Goal: Task Accomplishment & Management: Use online tool/utility

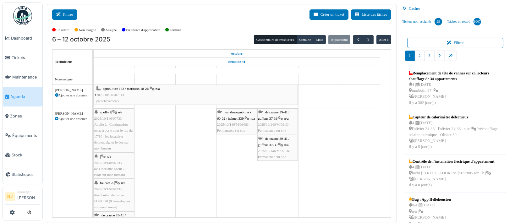
click at [66, 13] on button "Filtrer" at bounding box center [64, 14] width 25 height 10
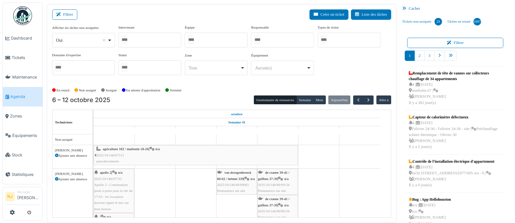
click at [148, 39] on div at bounding box center [149, 40] width 63 height 15
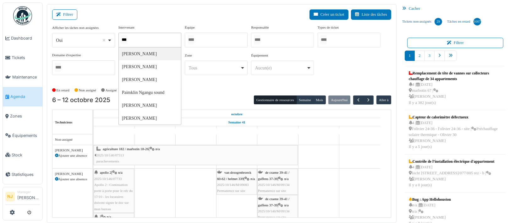
type input "****"
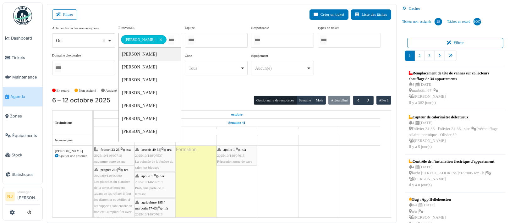
click at [113, 15] on div "Filtrer Créer un ticket Liste des tâches" at bounding box center [221, 16] width 339 height 15
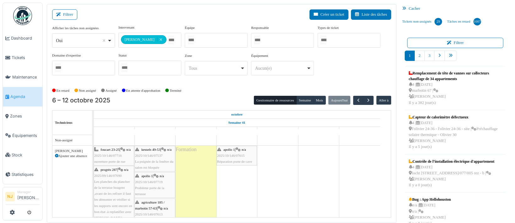
click at [230, 155] on span "2025/10/146/07615" at bounding box center [231, 156] width 28 height 4
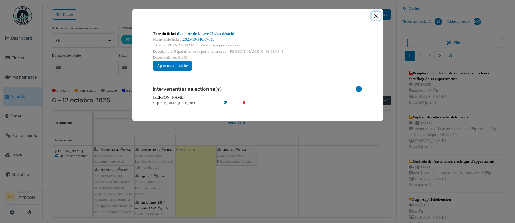
click at [375, 15] on button "Close" at bounding box center [376, 16] width 8 height 8
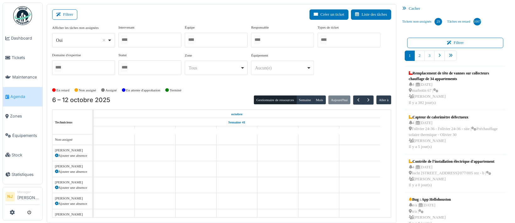
click at [200, 38] on div at bounding box center [216, 40] width 63 height 15
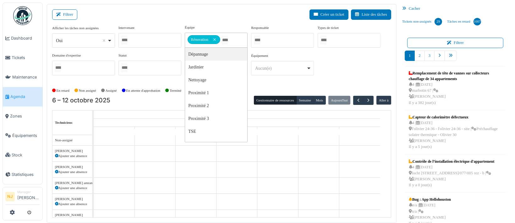
click at [140, 17] on div "Filtrer Créer un ticket Liste des tâches" at bounding box center [221, 16] width 339 height 15
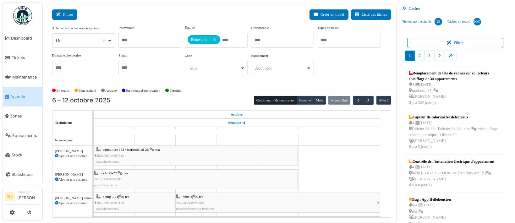
click at [64, 12] on button "Filtrer" at bounding box center [64, 14] width 25 height 10
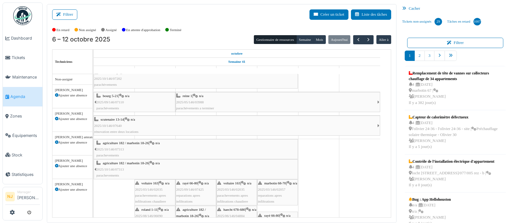
scroll to position [84, 0]
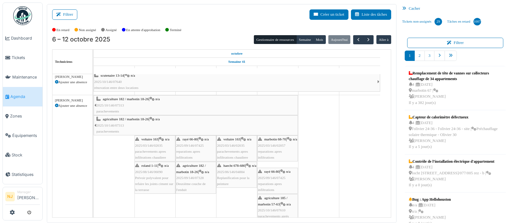
click at [139, 102] on div "agriculture 182 / marbotin 18-26 | n/a 2025/10/146/07313 parachevements" at bounding box center [196, 105] width 201 height 18
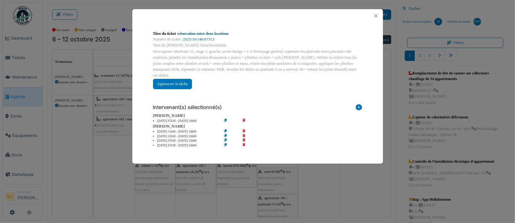
click at [195, 33] on link "rénovation entre deux locations" at bounding box center [203, 33] width 51 height 4
click at [378, 15] on button "Close" at bounding box center [376, 16] width 8 height 8
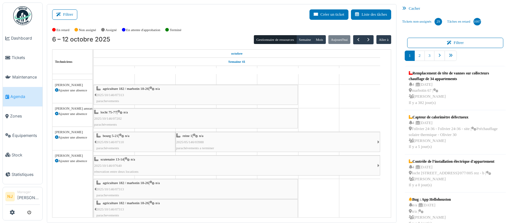
scroll to position [0, 0]
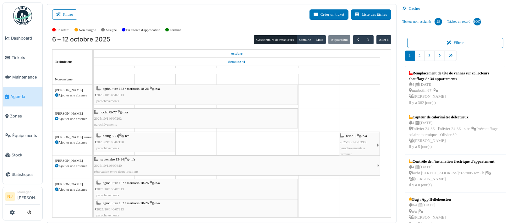
drag, startPoint x: 176, startPoint y: 142, endPoint x: 375, endPoint y: 142, distance: 199.6
click at [94, 142] on div "bourg 5-21 | n/a 2025/09/146/07110 parachèvements reine 1 | n/a 2025/05/146/039…" at bounding box center [94, 143] width 0 height 23
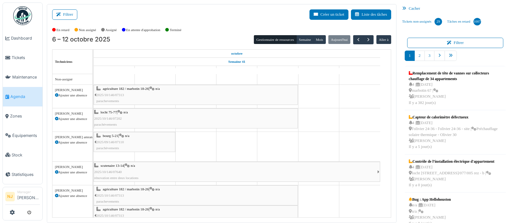
drag, startPoint x: 339, startPoint y: 141, endPoint x: 370, endPoint y: 137, distance: 31.7
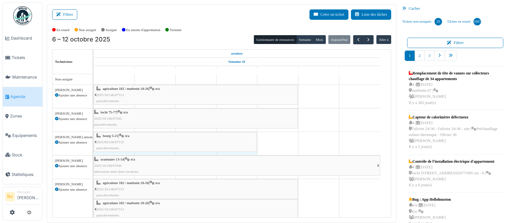
drag, startPoint x: 174, startPoint y: 140, endPoint x: 226, endPoint y: 139, distance: 51.6
click at [94, 139] on div "bourg 5-21 | n/a 2025/09/146/07110 parachèvements bourg 5-21 | n/a 2025/09/146/…" at bounding box center [94, 143] width 0 height 23
click at [366, 38] on span "button" at bounding box center [368, 39] width 5 height 5
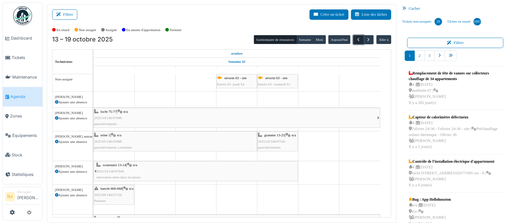
click at [356, 40] on span "button" at bounding box center [358, 39] width 5 height 5
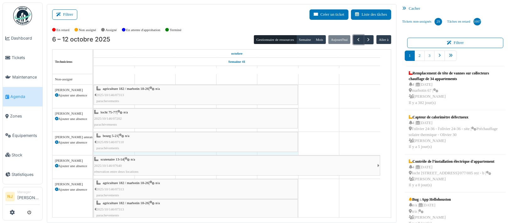
drag, startPoint x: 256, startPoint y: 139, endPoint x: 267, endPoint y: 139, distance: 10.7
click at [94, 139] on div "bourg 5-21 | n/a 2025/09/146/07110 parachèvements bourg 5-21 | n/a 2025/09/146/…" at bounding box center [94, 143] width 0 height 23
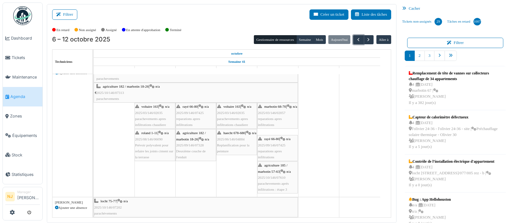
scroll to position [126, 0]
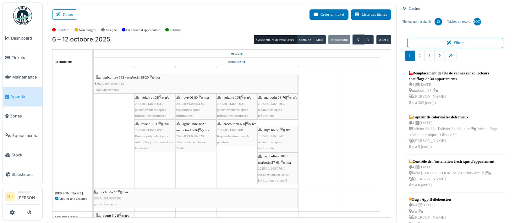
click at [233, 131] on div "haecht 678-680 | n/a 2025/06/146/04884 Replanification pour la peinture" at bounding box center [236, 133] width 39 height 24
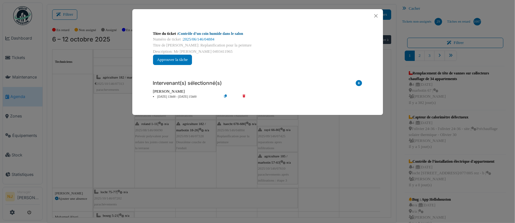
click at [201, 33] on link "Contrôle d’un coin humide dans le salon" at bounding box center [210, 33] width 65 height 4
click at [375, 14] on button "Close" at bounding box center [376, 16] width 8 height 8
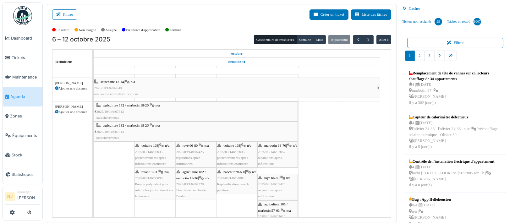
scroll to position [0, 0]
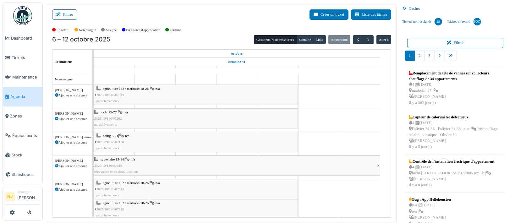
click at [129, 118] on div "locht 75-77 | n/a 2025/10/146/07202 parachèvements" at bounding box center [195, 118] width 203 height 18
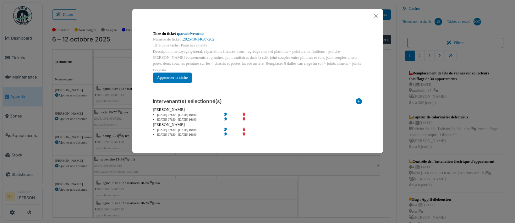
click at [191, 34] on link "parachèvements" at bounding box center [191, 33] width 26 height 4
click at [375, 14] on button "Close" at bounding box center [376, 16] width 8 height 8
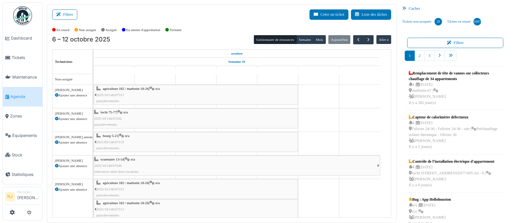
click at [180, 141] on div "bourg 5-21 | n/a 2025/09/146/07110 parachèvements" at bounding box center [196, 142] width 201 height 18
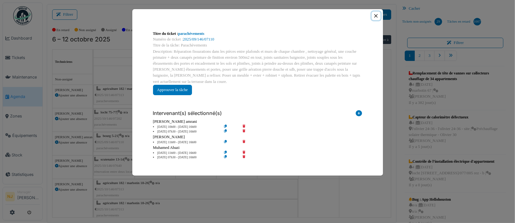
click at [376, 15] on button "Close" at bounding box center [376, 16] width 8 height 8
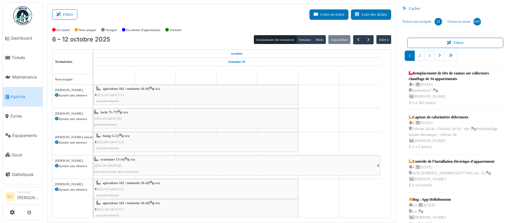
scroll to position [42, 0]
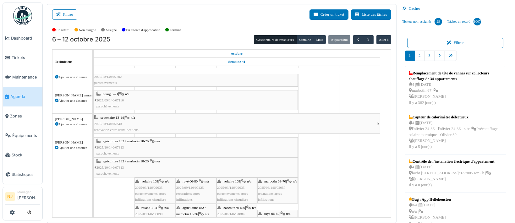
click at [173, 124] on div "scutenaire 13-14 | n/a 2025/10/146/07640 rénovation entre deux locations" at bounding box center [235, 124] width 283 height 18
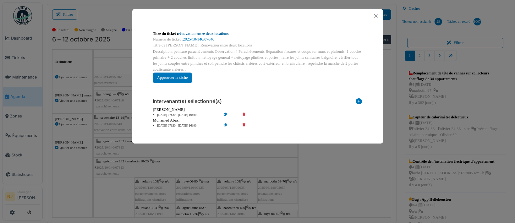
click at [191, 33] on link "rénovation entre deux locations" at bounding box center [203, 33] width 51 height 4
click at [377, 15] on button "Close" at bounding box center [376, 16] width 8 height 8
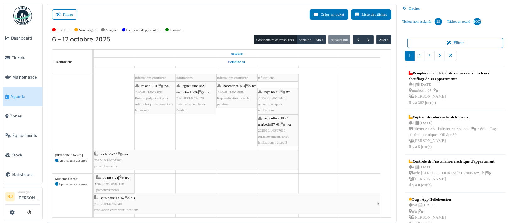
scroll to position [169, 0]
click at [162, 197] on div "scutenaire 13-14 | n/a 2025/10/146/07640 rénovation entre deux locations" at bounding box center [235, 204] width 283 height 18
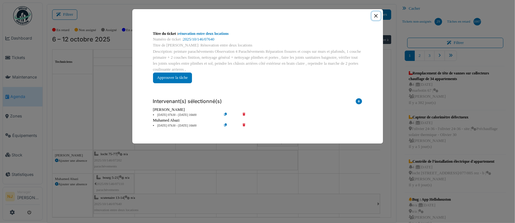
click at [375, 16] on button "Close" at bounding box center [376, 16] width 8 height 8
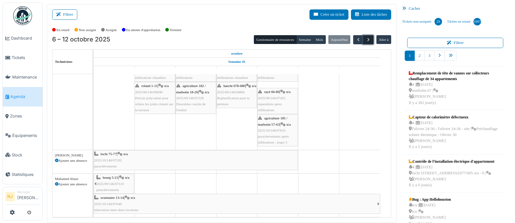
click at [366, 39] on span "button" at bounding box center [368, 39] width 5 height 5
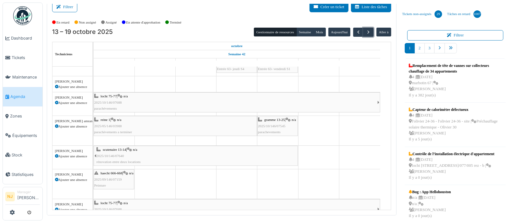
scroll to position [0, 0]
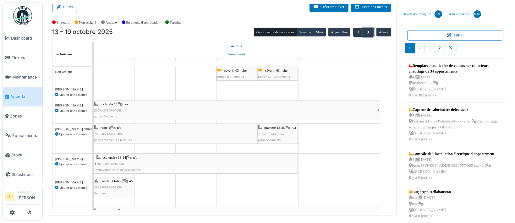
click at [281, 136] on div "gramme 13-25 | n/a 2025/10/146/07545 parachevements" at bounding box center [277, 134] width 39 height 18
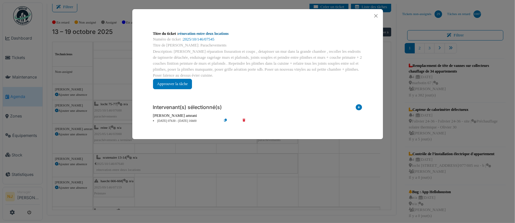
click at [189, 31] on link "rénovation entre deux locations" at bounding box center [203, 33] width 51 height 4
click at [376, 16] on button "Close" at bounding box center [376, 16] width 8 height 8
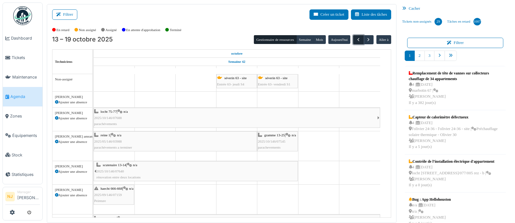
click at [356, 39] on span "button" at bounding box center [358, 39] width 5 height 5
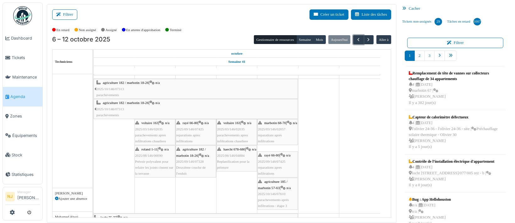
scroll to position [84, 0]
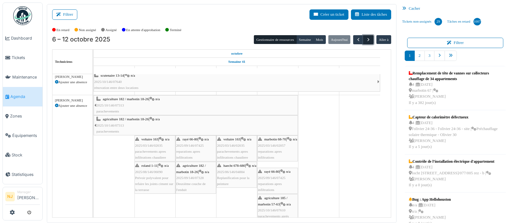
click at [366, 39] on span "button" at bounding box center [368, 39] width 5 height 5
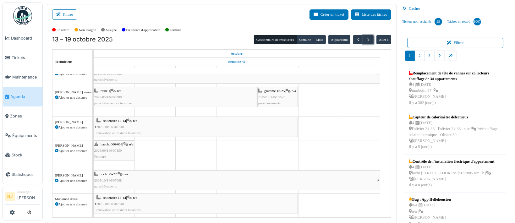
scroll to position [0, 0]
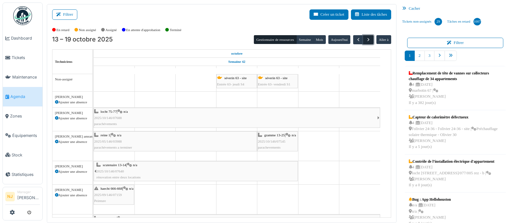
click at [366, 40] on span "button" at bounding box center [368, 39] width 5 height 5
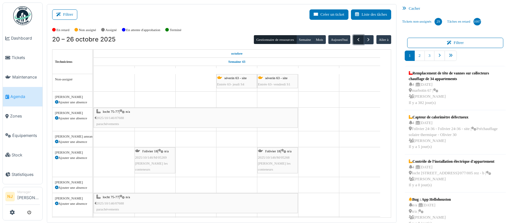
click at [356, 40] on span "button" at bounding box center [358, 39] width 5 height 5
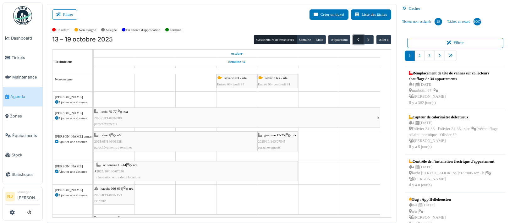
click at [356, 40] on span "button" at bounding box center [358, 39] width 5 height 5
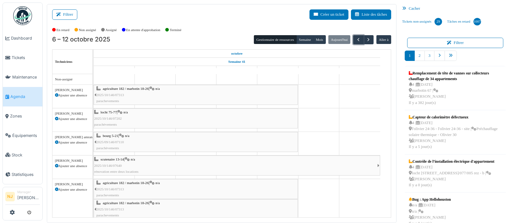
click at [131, 93] on div "agriculture 182 / marbotin 18-26 | n/a 2025/10/146/07313 parachevements" at bounding box center [196, 95] width 201 height 18
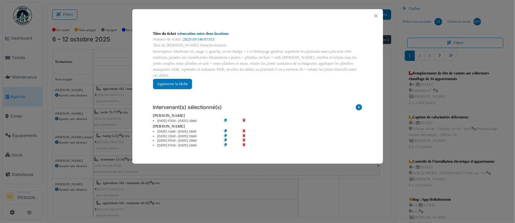
click at [187, 34] on link "rénovation entre deux locations" at bounding box center [203, 33] width 51 height 4
click at [376, 13] on button "Close" at bounding box center [376, 16] width 8 height 8
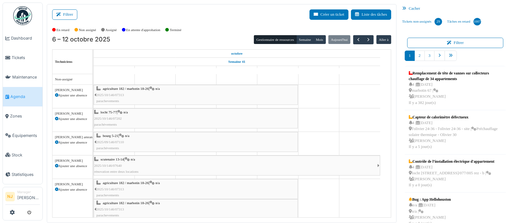
click at [133, 141] on div "bourg 5-21 | n/a 2025/09/146/07110 parachèvements" at bounding box center [196, 142] width 201 height 18
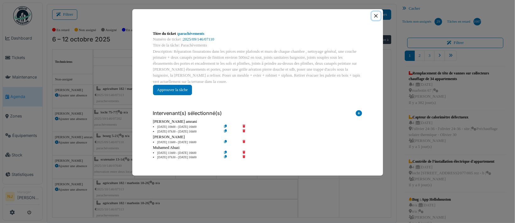
click at [375, 15] on button "Close" at bounding box center [376, 16] width 8 height 8
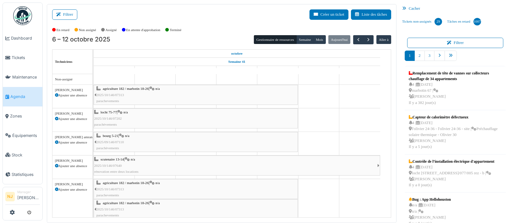
click at [131, 166] on div "scutenaire 13-14 | n/a 2025/10/146/07640 rénovation entre deux locations" at bounding box center [235, 166] width 283 height 18
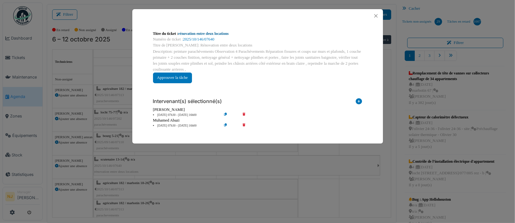
click at [204, 33] on link "rénovation entre deux locations" at bounding box center [203, 33] width 51 height 4
click at [377, 15] on button "Close" at bounding box center [376, 16] width 8 height 8
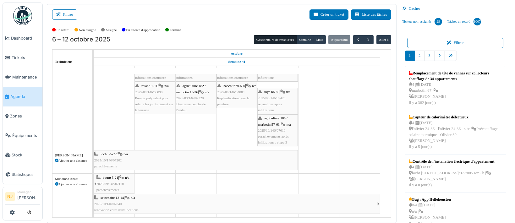
scroll to position [169, 0]
click at [169, 155] on div "locht 75-77 | n/a 2025/10/146/07202 parachèvements" at bounding box center [195, 160] width 203 height 18
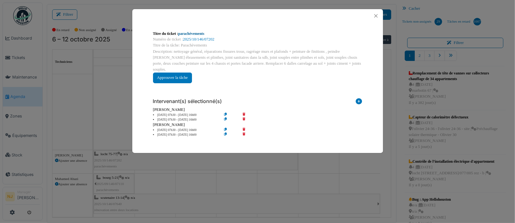
click at [185, 32] on link "parachèvements" at bounding box center [191, 33] width 26 height 4
click at [375, 15] on button "Close" at bounding box center [376, 16] width 8 height 8
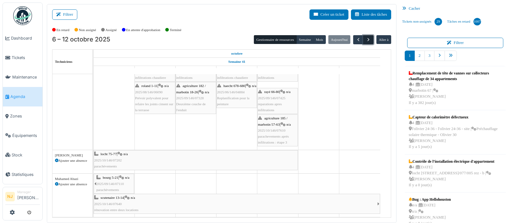
click at [366, 38] on span "button" at bounding box center [368, 39] width 5 height 5
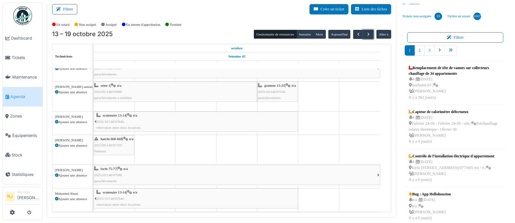
scroll to position [8, 0]
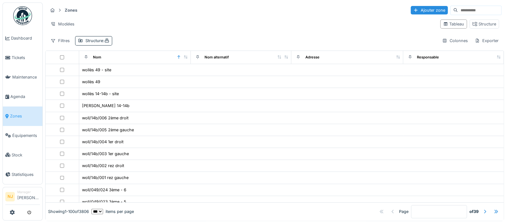
click at [458, 9] on input at bounding box center [479, 10] width 43 height 9
click at [458, 10] on input at bounding box center [479, 10] width 43 height 9
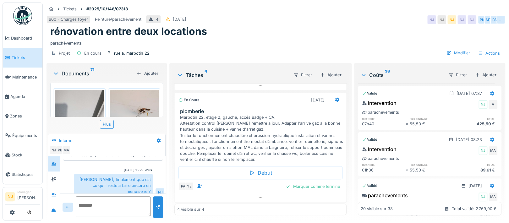
scroll to position [6, 0]
click at [52, 208] on icon at bounding box center [53, 210] width 5 height 4
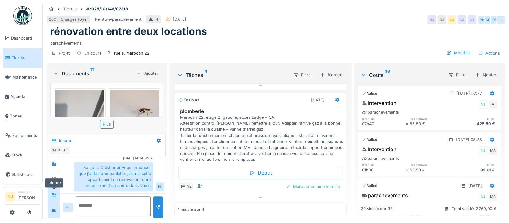
click at [52, 193] on icon at bounding box center [53, 195] width 5 height 4
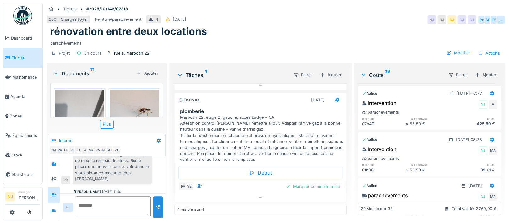
scroll to position [279, 0]
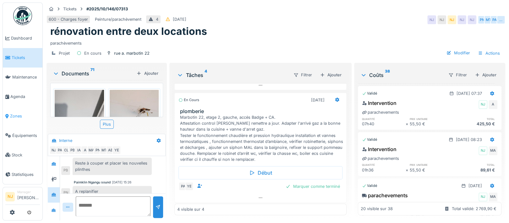
click at [18, 113] on span "Zones" at bounding box center [25, 116] width 30 height 6
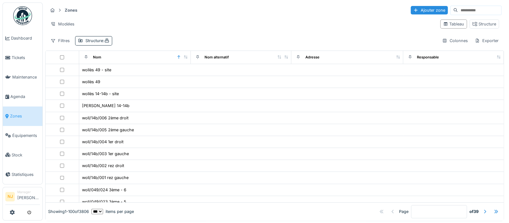
click at [458, 10] on input at bounding box center [479, 10] width 43 height 9
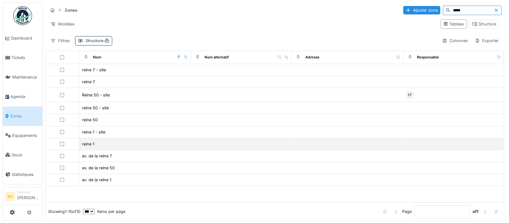
type input "*****"
click at [98, 143] on div "reine 1" at bounding box center [135, 144] width 107 height 7
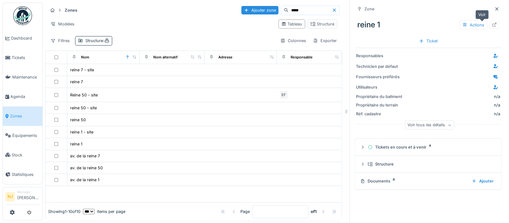
click at [492, 24] on icon at bounding box center [494, 25] width 5 height 4
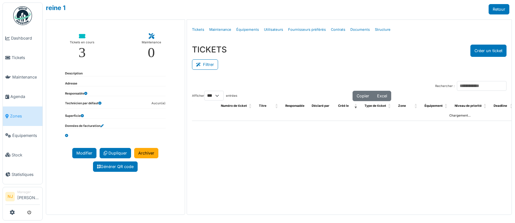
select select "***"
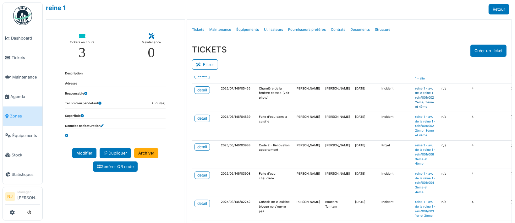
scroll to position [126, 0]
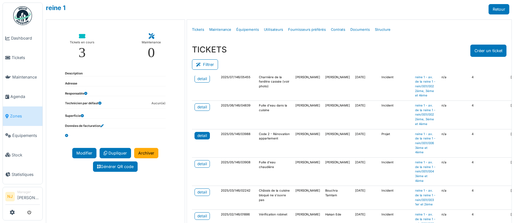
click at [199, 139] on div "detail" at bounding box center [202, 136] width 10 height 6
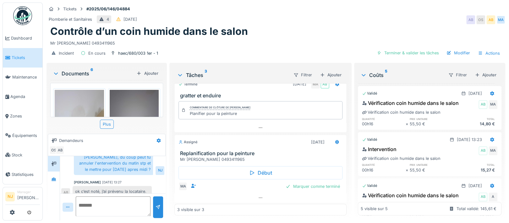
scroll to position [48, 0]
click at [20, 94] on span "Agenda" at bounding box center [25, 97] width 30 height 6
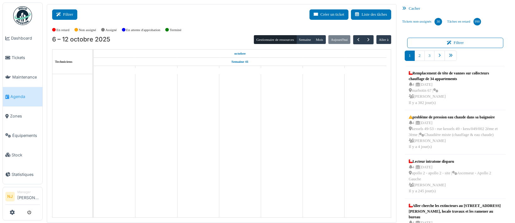
click at [67, 13] on button "Filtrer" at bounding box center [64, 14] width 25 height 10
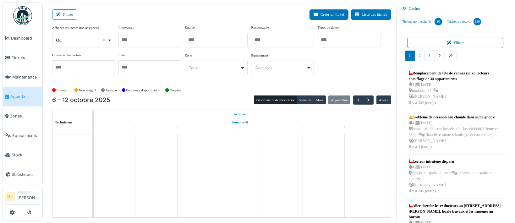
click at [133, 38] on div at bounding box center [149, 40] width 63 height 15
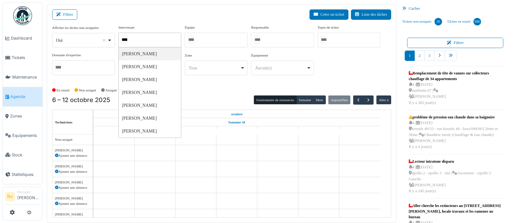
type input "*****"
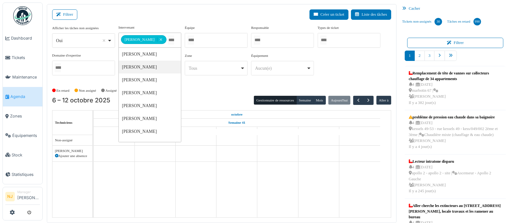
click at [165, 38] on div "Peter Acheampong Remove item" at bounding box center [144, 39] width 47 height 5
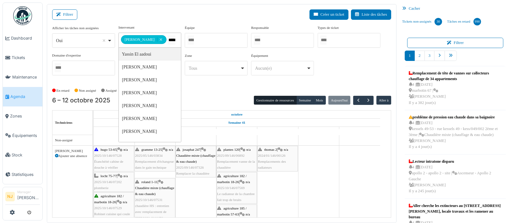
type input "******"
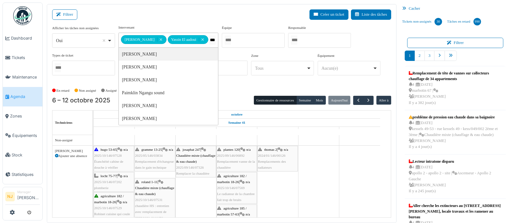
type input "****"
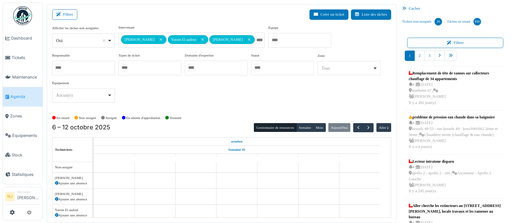
click at [146, 12] on div "Filtrer Créer un ticket Liste des tâches" at bounding box center [221, 16] width 339 height 15
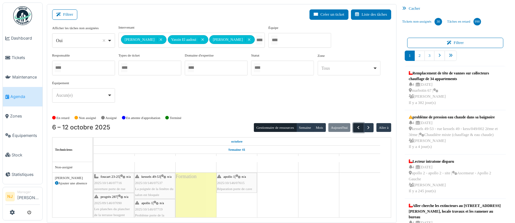
click at [356, 125] on span "button" at bounding box center [358, 127] width 5 height 5
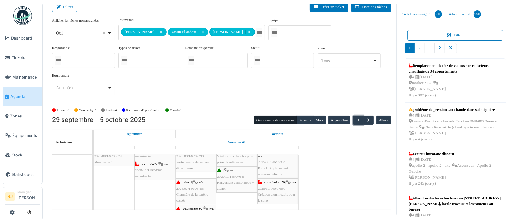
scroll to position [84, 0]
click at [62, 5] on icon at bounding box center [59, 7] width 7 height 4
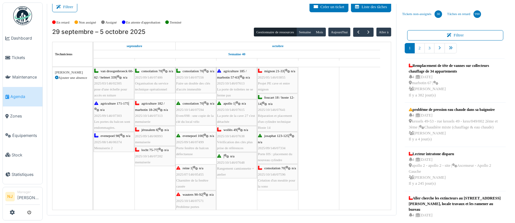
scroll to position [0, 0]
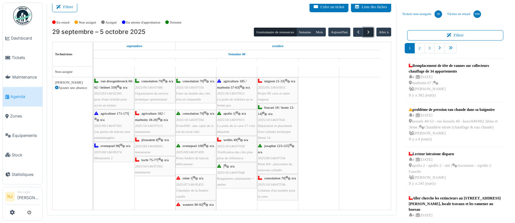
click at [366, 30] on span "button" at bounding box center [368, 32] width 5 height 5
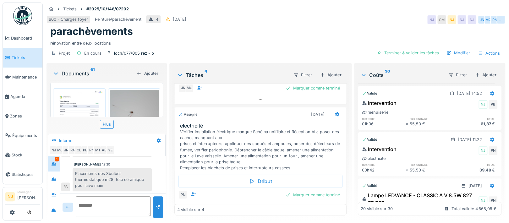
scroll to position [278, 0]
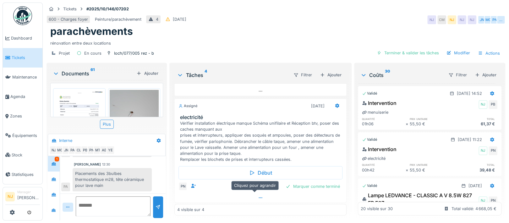
click at [258, 196] on icon at bounding box center [260, 198] width 5 height 4
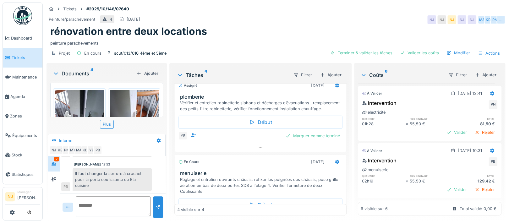
scroll to position [247, 0]
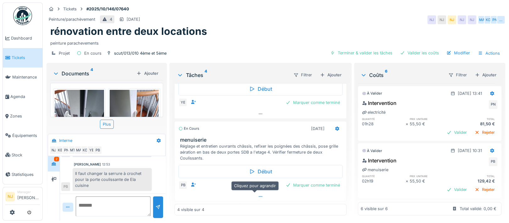
click at [259, 197] on icon at bounding box center [260, 196] width 3 height 1
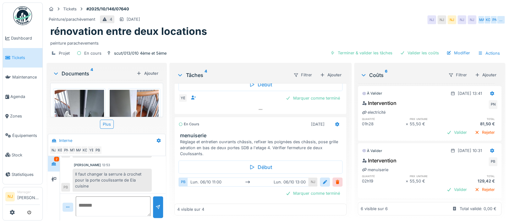
scroll to position [59, 0]
click at [56, 157] on div "2" at bounding box center [56, 159] width 5 height 5
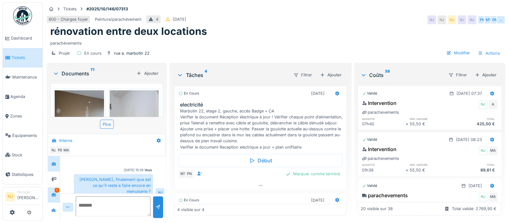
click at [56, 191] on div "1" at bounding box center [57, 190] width 4 height 5
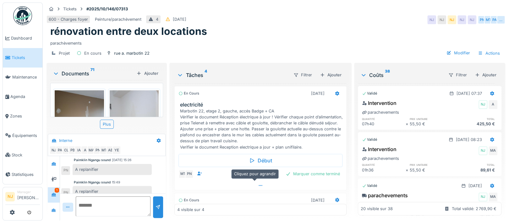
click at [258, 184] on icon at bounding box center [260, 186] width 5 height 4
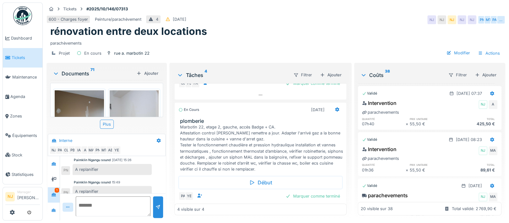
scroll to position [361, 0]
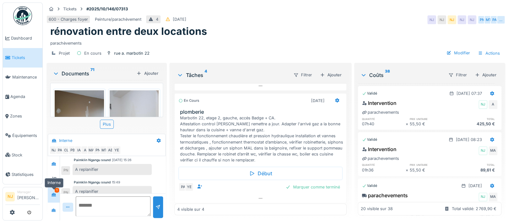
click at [53, 193] on icon at bounding box center [54, 194] width 4 height 3
click at [52, 208] on icon at bounding box center [53, 210] width 5 height 4
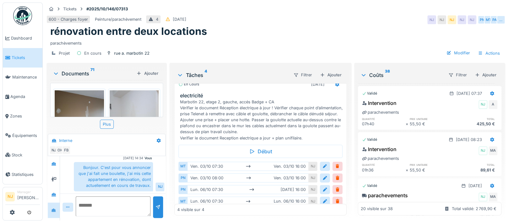
scroll to position [0, 0]
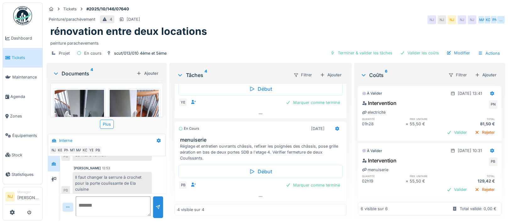
scroll to position [59, 0]
click at [102, 196] on textarea at bounding box center [113, 206] width 75 height 20
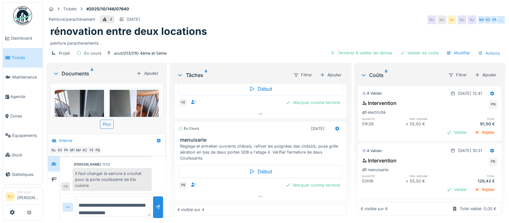
click at [111, 199] on textarea "**********" at bounding box center [113, 206] width 75 height 20
type textarea "**********"
click at [156, 204] on div at bounding box center [158, 207] width 5 height 6
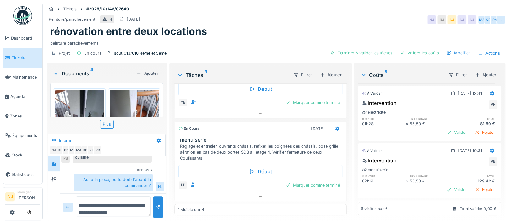
drag, startPoint x: 81, startPoint y: 193, endPoint x: 88, endPoint y: 196, distance: 7.2
click at [82, 196] on textarea "**********" at bounding box center [113, 206] width 75 height 20
type textarea "*"
click at [90, 201] on textarea "**********" at bounding box center [113, 206] width 75 height 20
type textarea "**********"
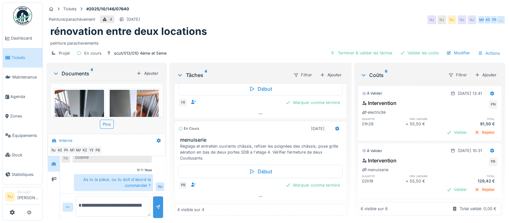
click at [157, 204] on div at bounding box center [158, 207] width 5 height 6
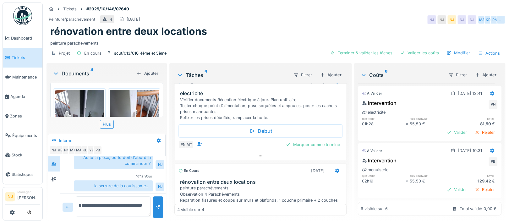
scroll to position [0, 0]
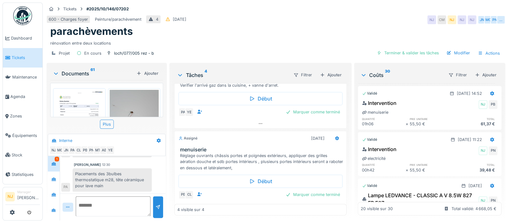
scroll to position [136, 0]
click at [52, 161] on div at bounding box center [53, 164] width 5 height 6
click at [53, 177] on icon at bounding box center [53, 179] width 5 height 4
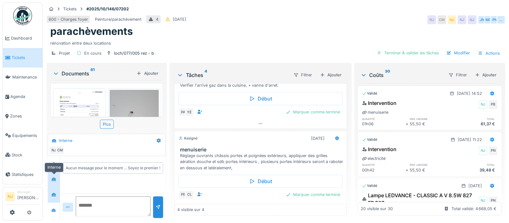
scroll to position [0, 0]
drag, startPoint x: 51, startPoint y: 185, endPoint x: 60, endPoint y: 199, distance: 15.9
click at [51, 192] on div at bounding box center [53, 195] width 5 height 6
click at [55, 208] on icon at bounding box center [54, 209] width 4 height 3
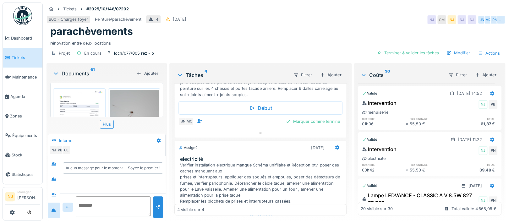
scroll to position [278, 0]
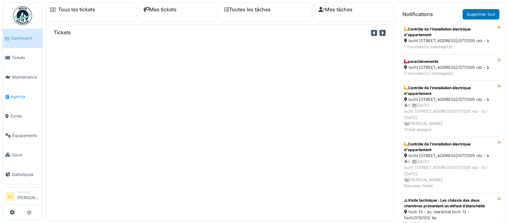
click at [12, 94] on span "Agenda" at bounding box center [25, 97] width 30 height 6
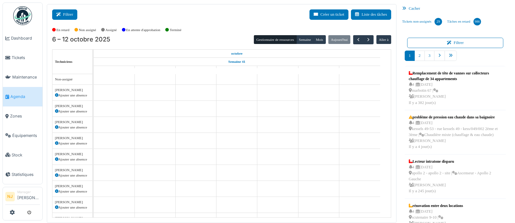
click at [68, 16] on button "Filtrer" at bounding box center [64, 14] width 25 height 10
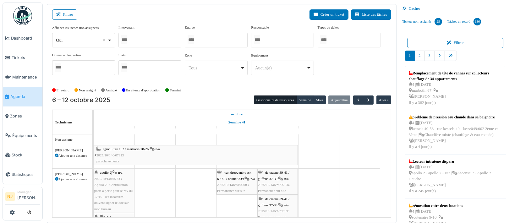
click at [219, 40] on div at bounding box center [216, 40] width 63 height 15
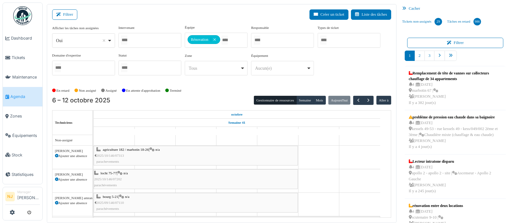
click at [166, 14] on div "Filtrer Créer un ticket Liste des tâches" at bounding box center [221, 16] width 339 height 15
click at [64, 10] on button "Filtrer" at bounding box center [64, 14] width 25 height 10
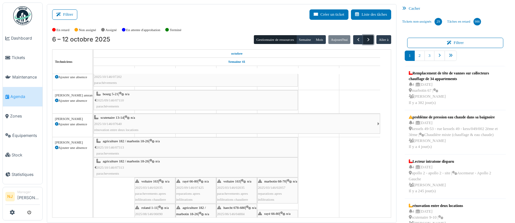
click at [366, 39] on span "button" at bounding box center [368, 39] width 5 height 5
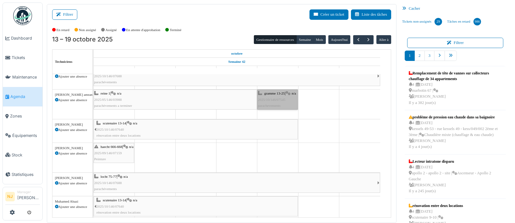
click at [265, 95] on link "gramme 13-25 | n/a 2025/10/146/07545 parachevements" at bounding box center [277, 100] width 41 height 20
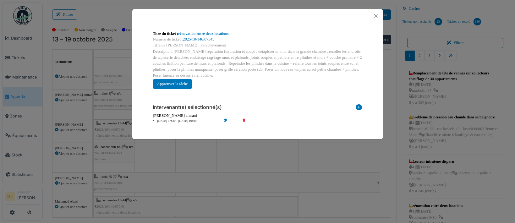
click at [225, 120] on icon at bounding box center [231, 121] width 18 height 5
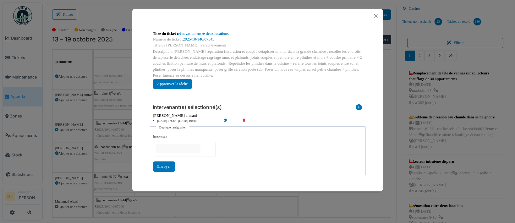
click at [168, 147] on input "null" at bounding box center [178, 148] width 45 height 9
click at [163, 166] on div "Envoyer" at bounding box center [164, 167] width 22 height 10
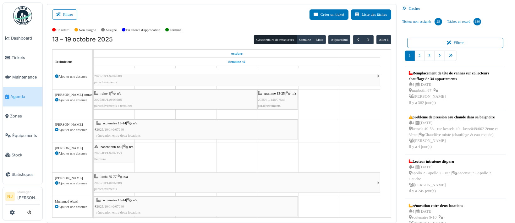
click at [278, 101] on div "gramme 13-25 | n/a 2025/10/146/07545 parachevements" at bounding box center [277, 100] width 39 height 18
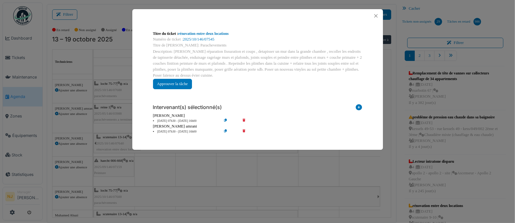
click at [244, 131] on icon at bounding box center [249, 131] width 18 height 5
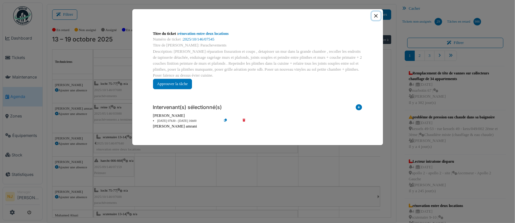
click at [376, 14] on button "Close" at bounding box center [376, 16] width 8 height 8
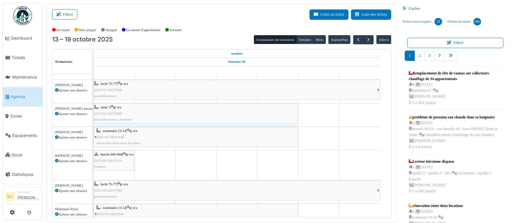
drag, startPoint x: 257, startPoint y: 109, endPoint x: 301, endPoint y: 109, distance: 43.4
click at [301, 109] on div "séverin 63 - site Entrée 63- jeudi S4 séverin 63 - site Entrée 63- vendredi S1 …" at bounding box center [242, 129] width 297 height 195
click at [331, 124] on td at bounding box center [318, 129] width 41 height 195
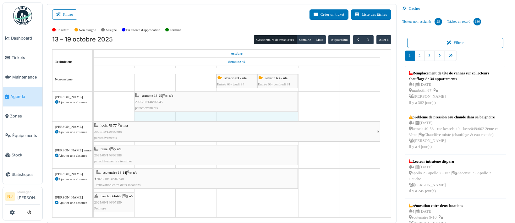
drag, startPoint x: 257, startPoint y: 102, endPoint x: 95, endPoint y: 101, distance: 162.2
click at [95, 101] on div "séverin 63 - site Entrée 63- jeudi S4 séverin 63 - site Entrée 63- vendredi S1 …" at bounding box center [242, 171] width 297 height 195
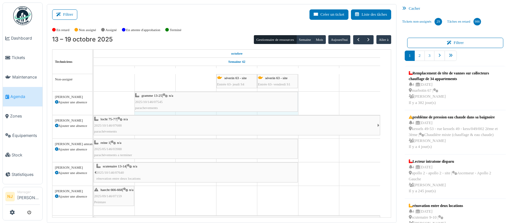
drag, startPoint x: 134, startPoint y: 99, endPoint x: 107, endPoint y: 96, distance: 27.4
click at [107, 97] on div "séverin 63 - site Entrée 63- jeudi S4 séverin 63 - site Entrée 63- vendredi S1 …" at bounding box center [242, 168] width 297 height 189
drag, startPoint x: 135, startPoint y: 98, endPoint x: 102, endPoint y: 95, distance: 33.4
click at [94, 95] on div "gramme 13-25 | n/a 2025/10/146/07545 parachevements gramme 13-25 | n/a 2025/10/…" at bounding box center [94, 103] width 0 height 23
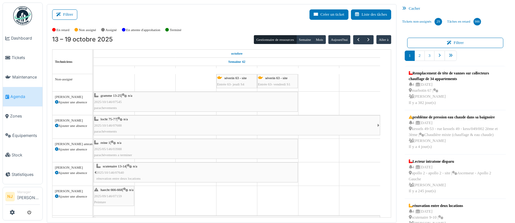
click at [153, 104] on div "gramme 13-25 | n/a 2025/10/146/07545 parachevements" at bounding box center [195, 102] width 203 height 18
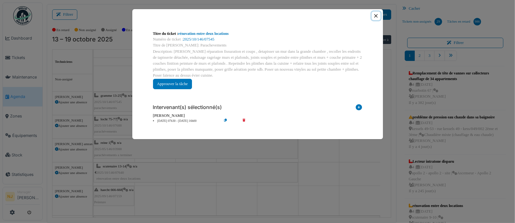
click at [376, 17] on button "Close" at bounding box center [376, 16] width 8 height 8
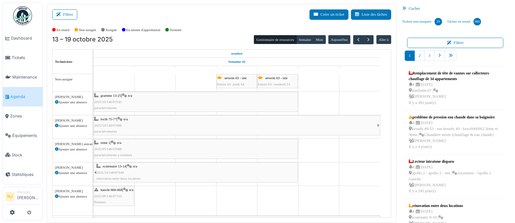
scroll to position [51, 0]
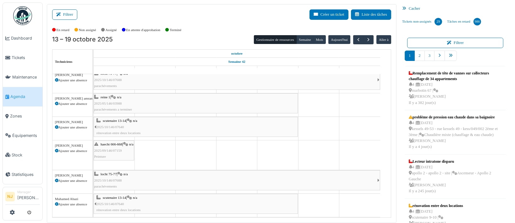
click at [120, 141] on div "haecht 666-668 | n/a 2025/09/146/07159 Peinture" at bounding box center [113, 150] width 39 height 18
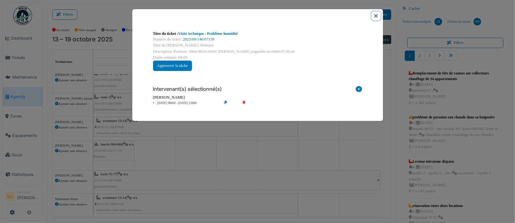
click at [376, 14] on button "Close" at bounding box center [376, 16] width 8 height 8
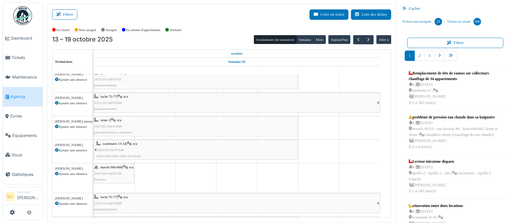
scroll to position [0, 0]
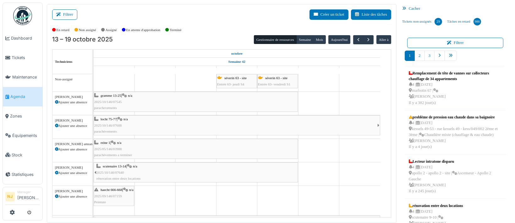
click at [165, 96] on div "gramme 13-25 | n/a 2025/10/146/07545 parachevements" at bounding box center [195, 102] width 203 height 18
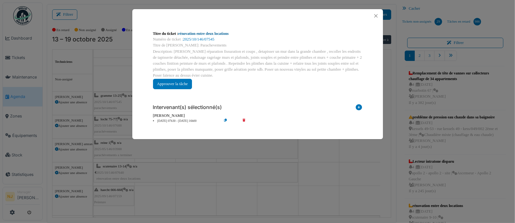
click at [191, 33] on link "rénovation entre deux locations" at bounding box center [203, 33] width 51 height 4
click at [376, 16] on button "Close" at bounding box center [376, 16] width 8 height 8
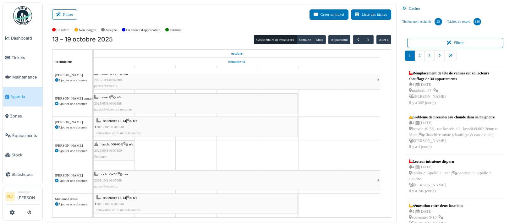
scroll to position [51, 0]
click at [366, 38] on span "button" at bounding box center [368, 39] width 5 height 5
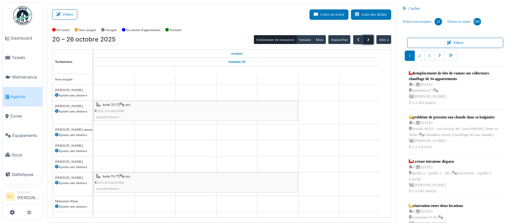
scroll to position [0, 0]
click at [356, 39] on span "button" at bounding box center [358, 39] width 5 height 5
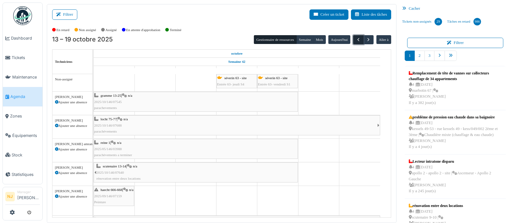
scroll to position [51, 0]
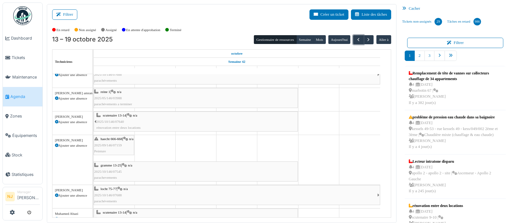
click at [202, 167] on div "gramme 13-25 | n/a 2025/10/146/07545 parachevements" at bounding box center [195, 171] width 203 height 18
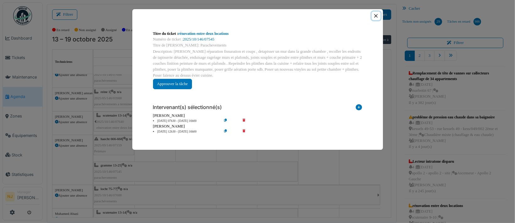
click at [375, 15] on button "Close" at bounding box center [376, 16] width 8 height 8
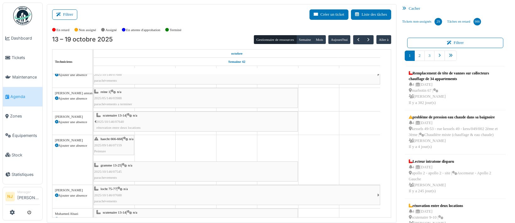
scroll to position [71, 0]
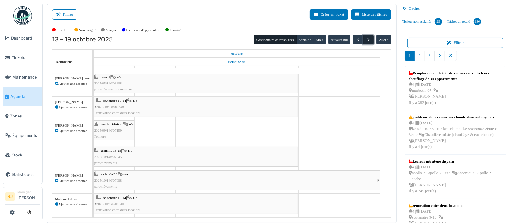
click at [366, 41] on span "button" at bounding box center [368, 39] width 5 height 5
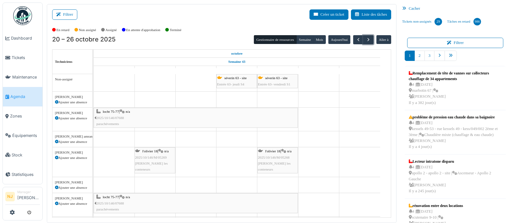
scroll to position [21, 0]
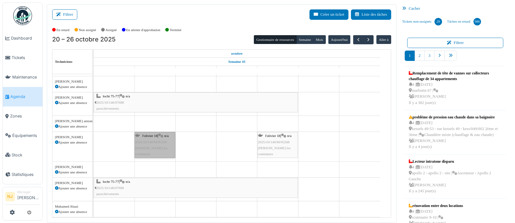
drag, startPoint x: 149, startPoint y: 133, endPoint x: 142, endPoint y: 140, distance: 10.0
click at [142, 140] on link "l'olivier 18 | n/a 2025/10/146/M/05269 Olivier - Rentrer les conteneurs" at bounding box center [155, 145] width 41 height 26
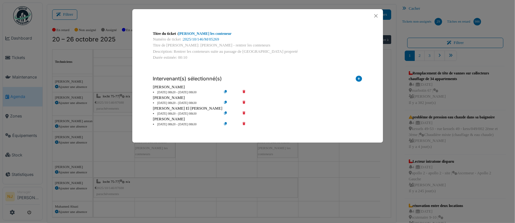
click at [245, 101] on icon at bounding box center [249, 103] width 18 height 5
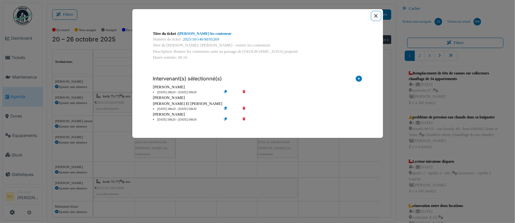
click at [377, 15] on button "Close" at bounding box center [376, 16] width 8 height 8
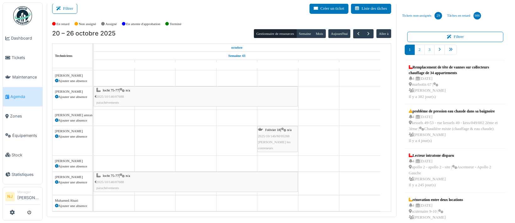
scroll to position [8, 0]
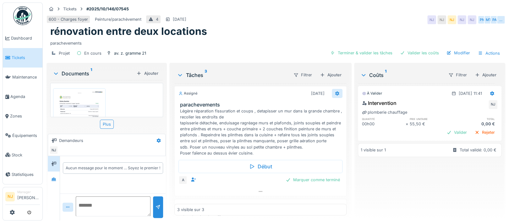
click at [335, 92] on icon at bounding box center [337, 93] width 5 height 4
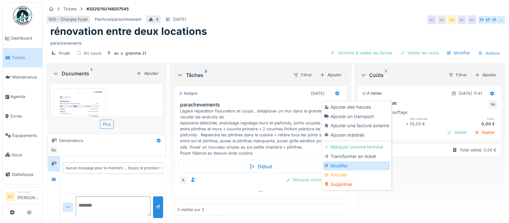
click at [339, 164] on div "Modifier" at bounding box center [356, 165] width 67 height 9
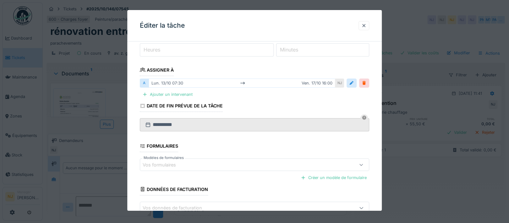
scroll to position [84, 0]
click at [178, 91] on div "Ajouter un intervenant" at bounding box center [167, 93] width 55 height 8
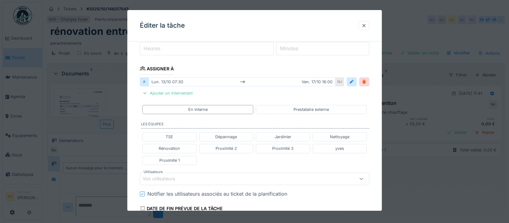
click at [188, 173] on div "Vos utilisateurs" at bounding box center [254, 179] width 229 height 13
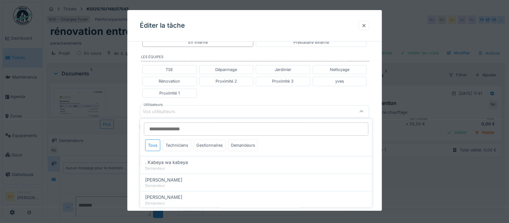
scroll to position [151, 0]
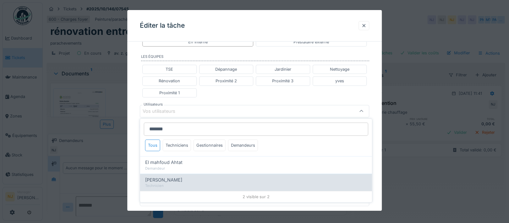
type input "*******"
click at [176, 179] on span "[PERSON_NAME]" at bounding box center [163, 180] width 37 height 7
type input "****"
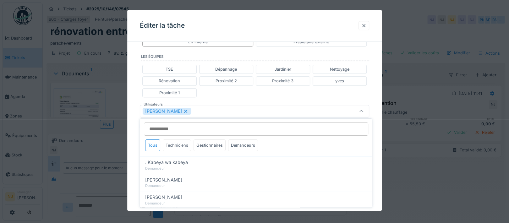
click at [179, 143] on div "Techniciens" at bounding box center [177, 146] width 28 height 12
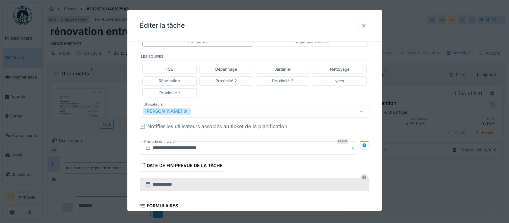
click at [136, 148] on div "**********" at bounding box center [254, 102] width 255 height 415
click at [367, 143] on icon at bounding box center [365, 145] width 4 height 4
click at [197, 146] on input "**********" at bounding box center [192, 147] width 104 height 13
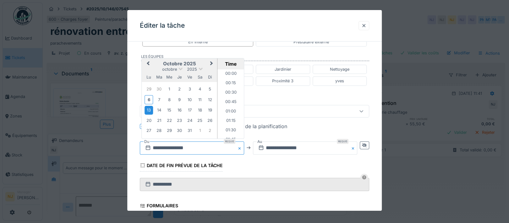
scroll to position [253, 0]
click at [150, 109] on div "13" at bounding box center [149, 110] width 8 height 8
click at [227, 81] on li "12:30" at bounding box center [231, 83] width 27 height 9
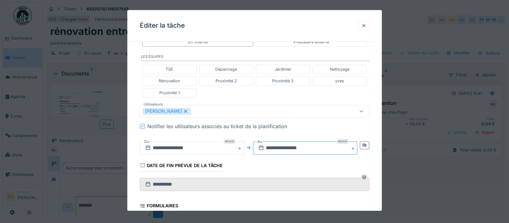
click at [329, 146] on input "**********" at bounding box center [305, 147] width 104 height 13
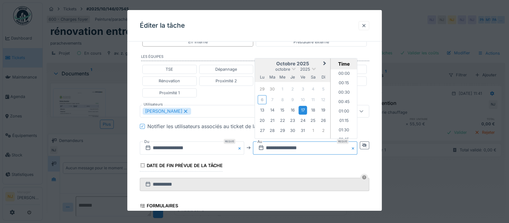
scroll to position [574, 0]
click at [304, 107] on div "17" at bounding box center [303, 110] width 8 height 8
click at [344, 100] on li "16:00" at bounding box center [344, 103] width 27 height 9
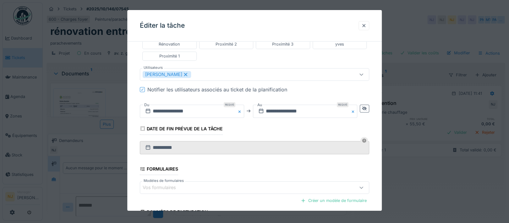
scroll to position [249, 0]
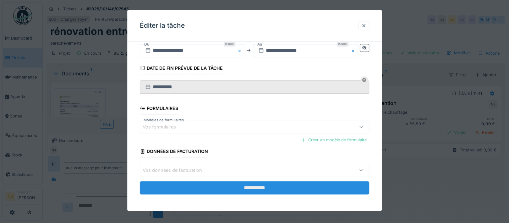
click at [257, 184] on input "**********" at bounding box center [254, 187] width 229 height 13
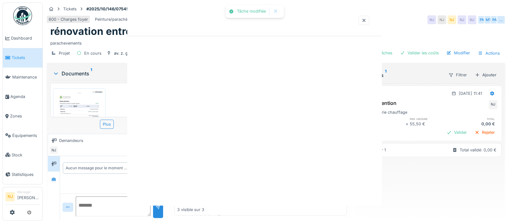
scroll to position [0, 0]
